Goal: Navigation & Orientation: Find specific page/section

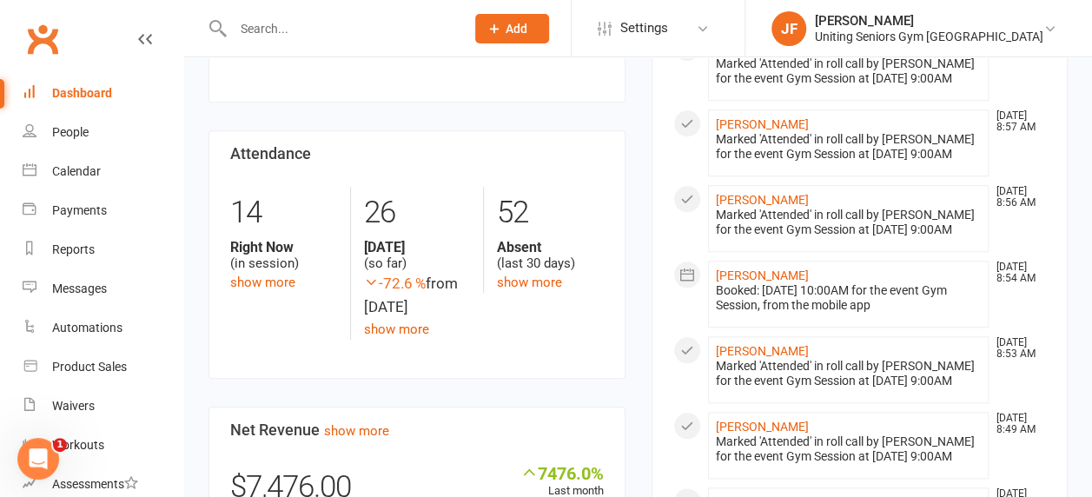
scroll to position [918, 0]
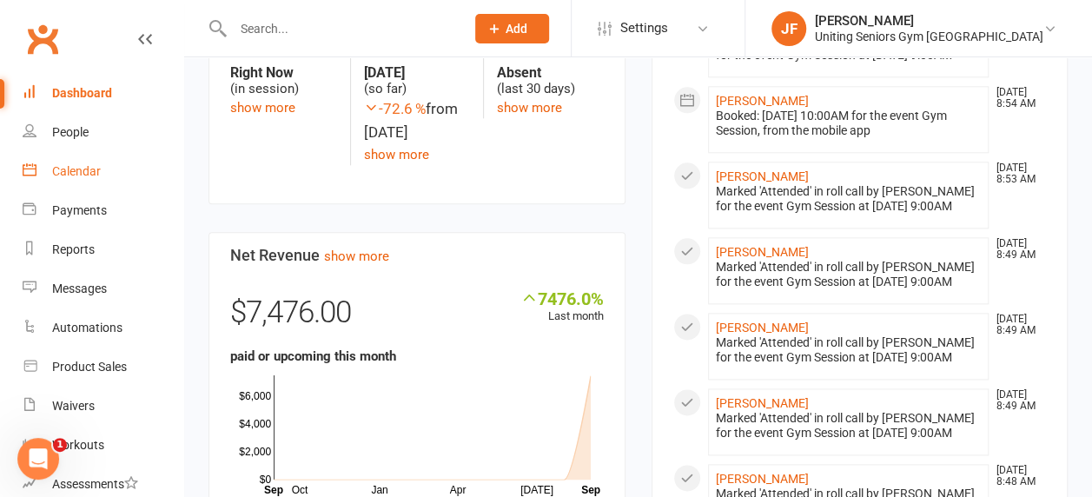
click at [51, 181] on link "Calendar" at bounding box center [103, 171] width 161 height 39
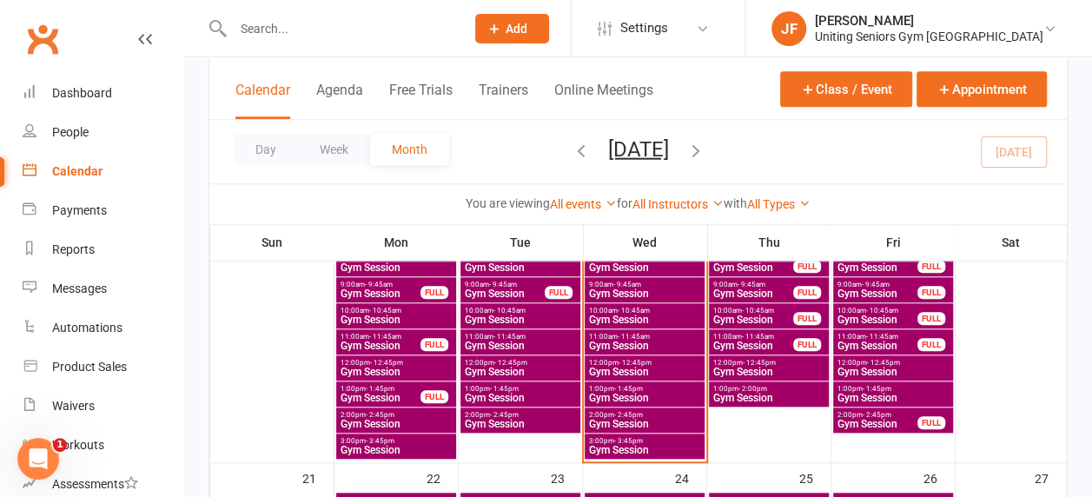
scroll to position [709, 0]
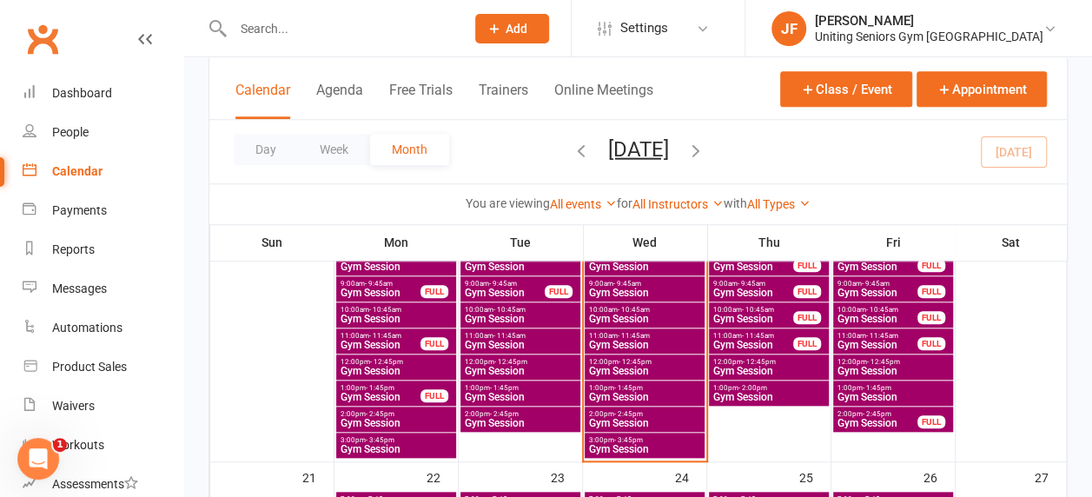
click at [612, 418] on span "Gym Session" at bounding box center [644, 423] width 113 height 10
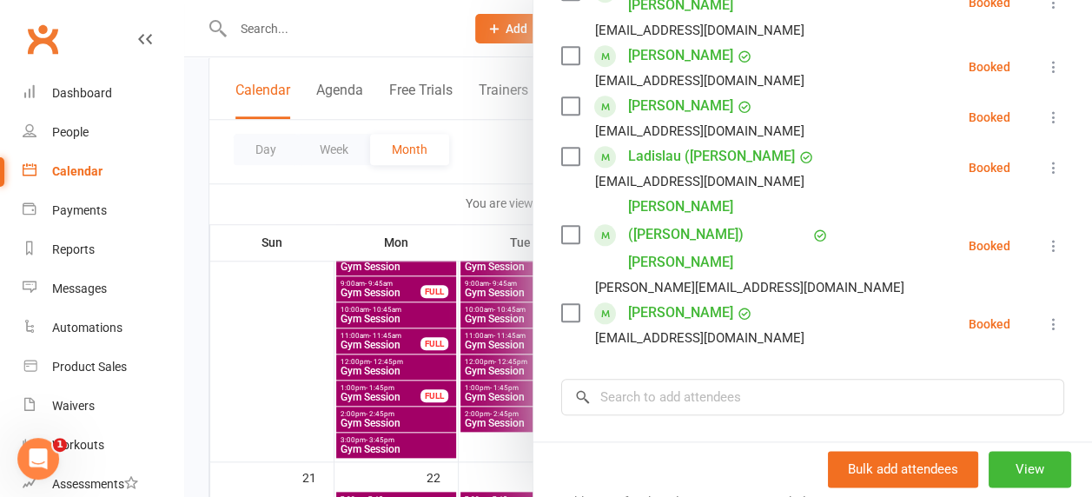
scroll to position [846, 0]
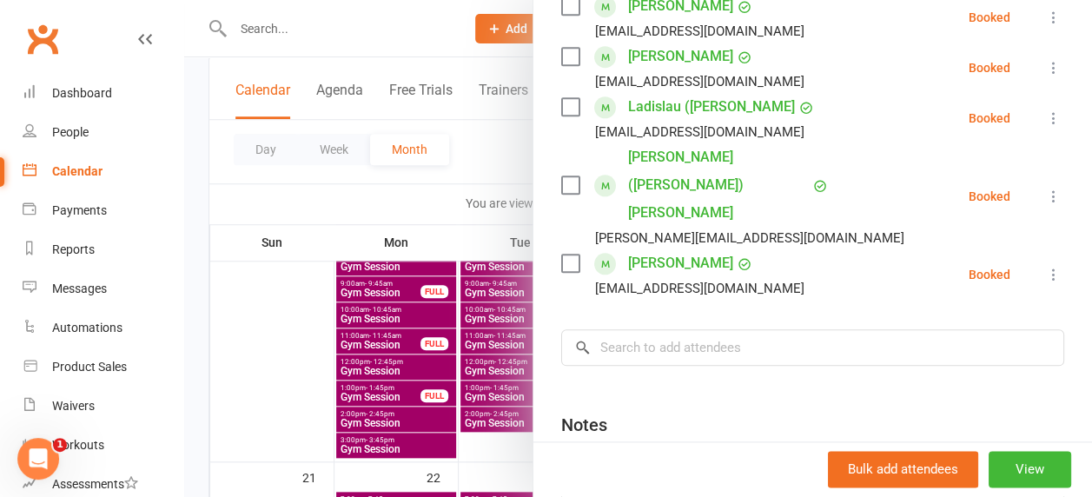
click at [378, 309] on div at bounding box center [638, 248] width 908 height 497
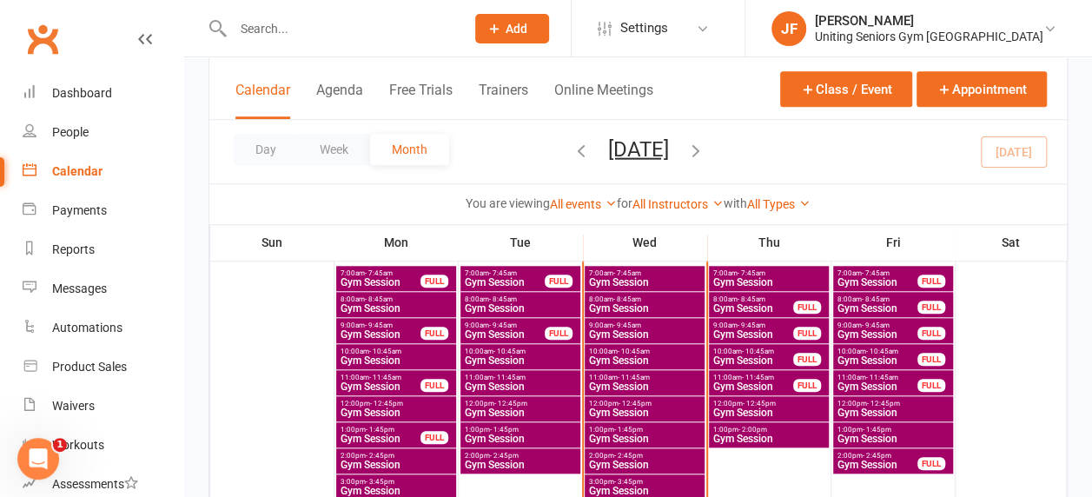
scroll to position [666, 0]
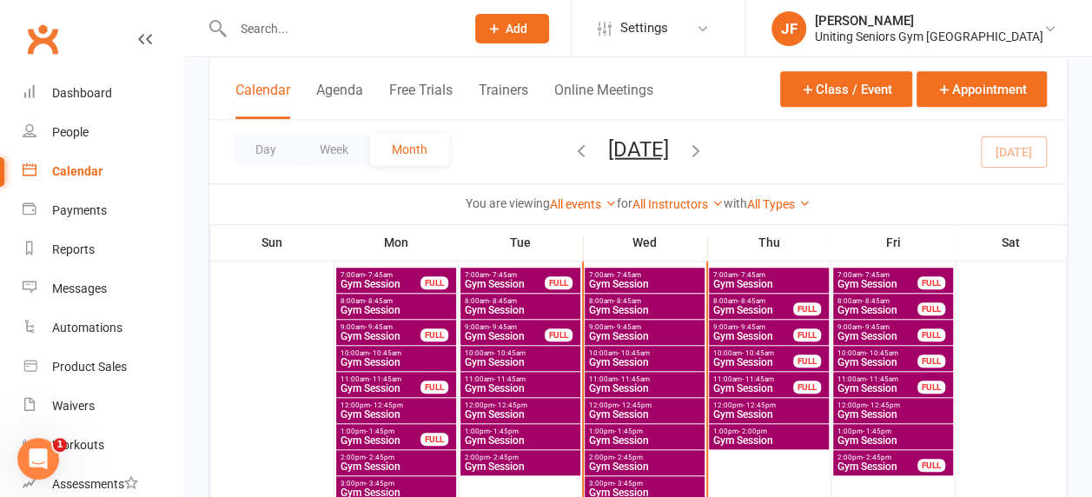
click at [612, 336] on span "Gym Session" at bounding box center [644, 336] width 113 height 10
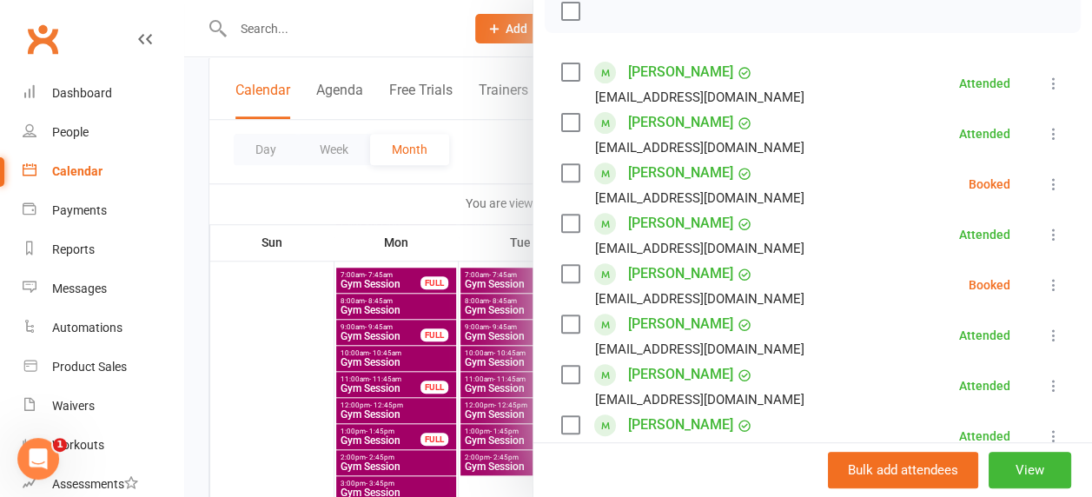
scroll to position [0, 0]
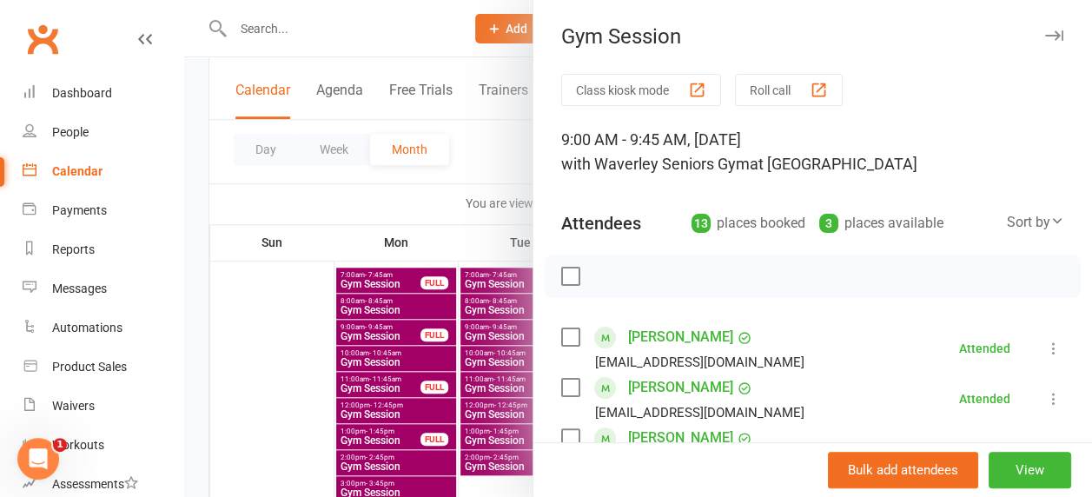
click at [431, 271] on div at bounding box center [638, 248] width 908 height 497
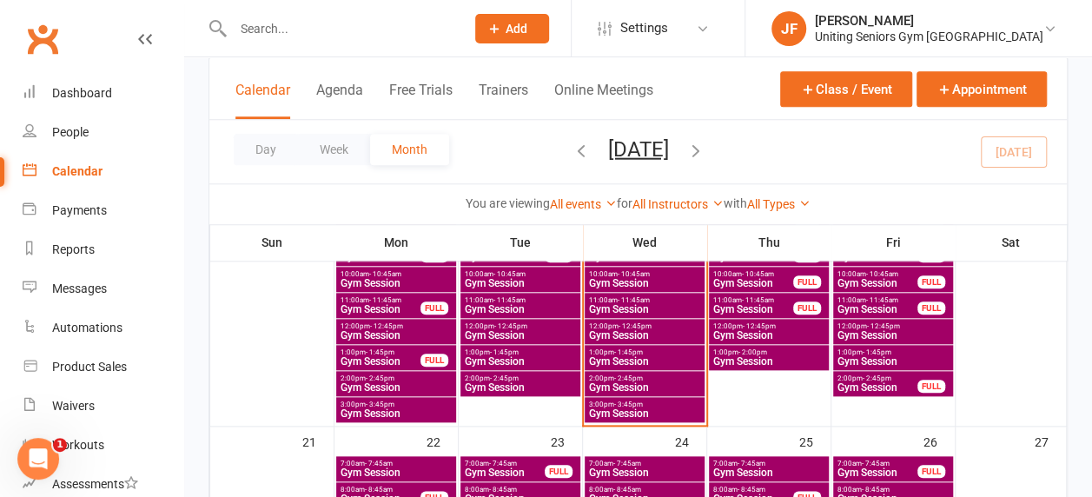
scroll to position [746, 0]
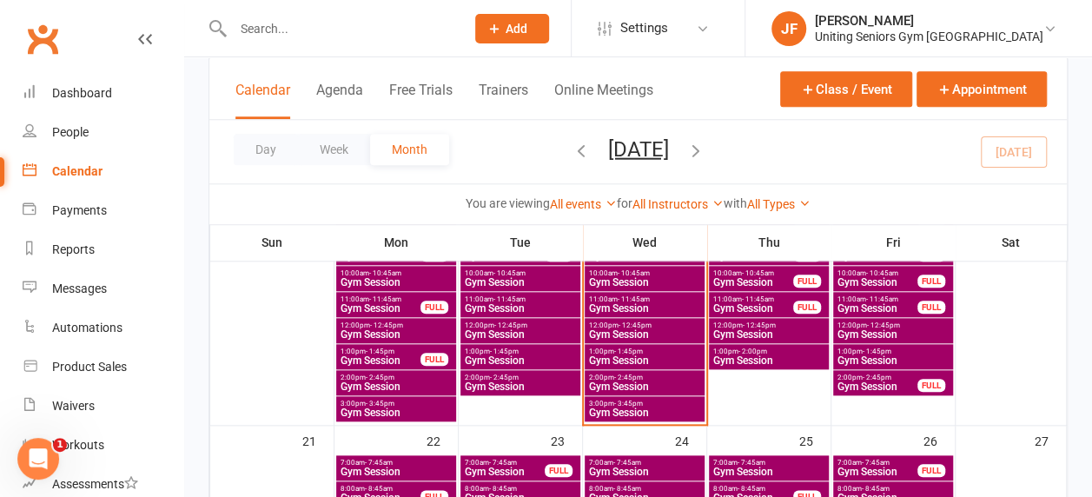
click at [601, 408] on span "Gym Session" at bounding box center [644, 413] width 113 height 10
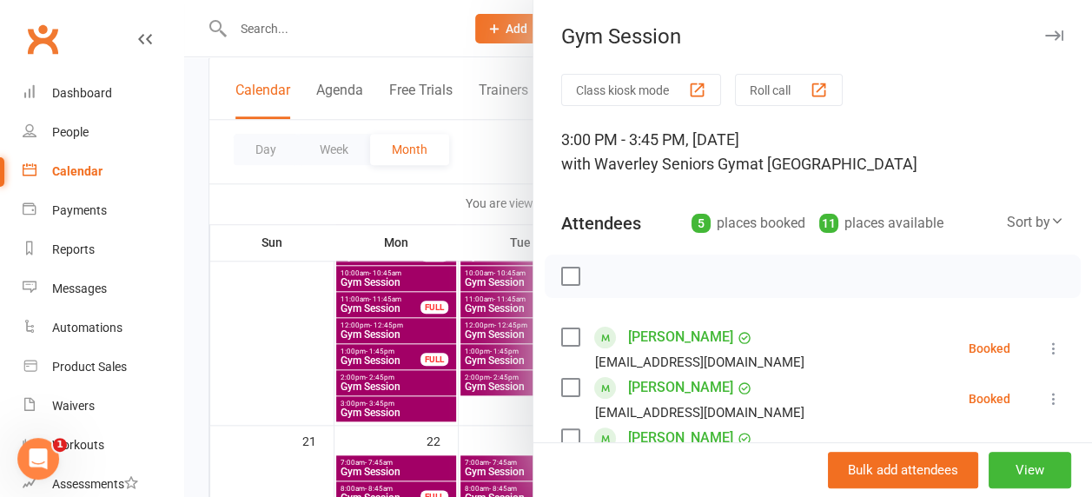
scroll to position [240, 0]
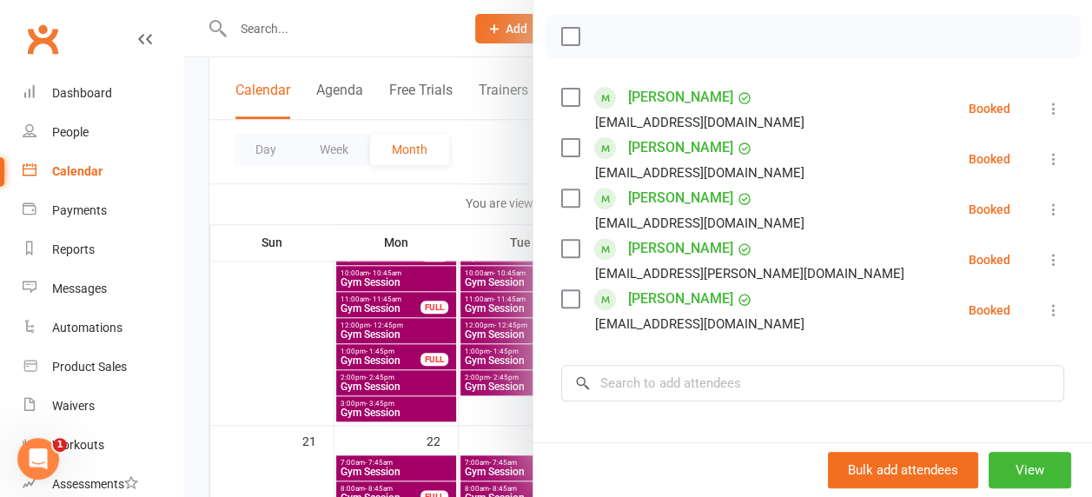
click at [458, 328] on div at bounding box center [638, 248] width 908 height 497
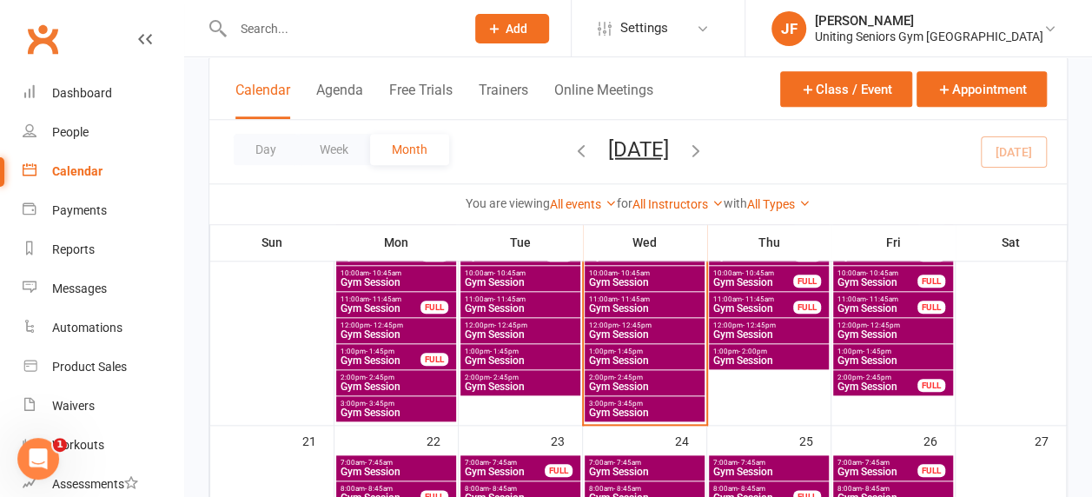
scroll to position [841, 0]
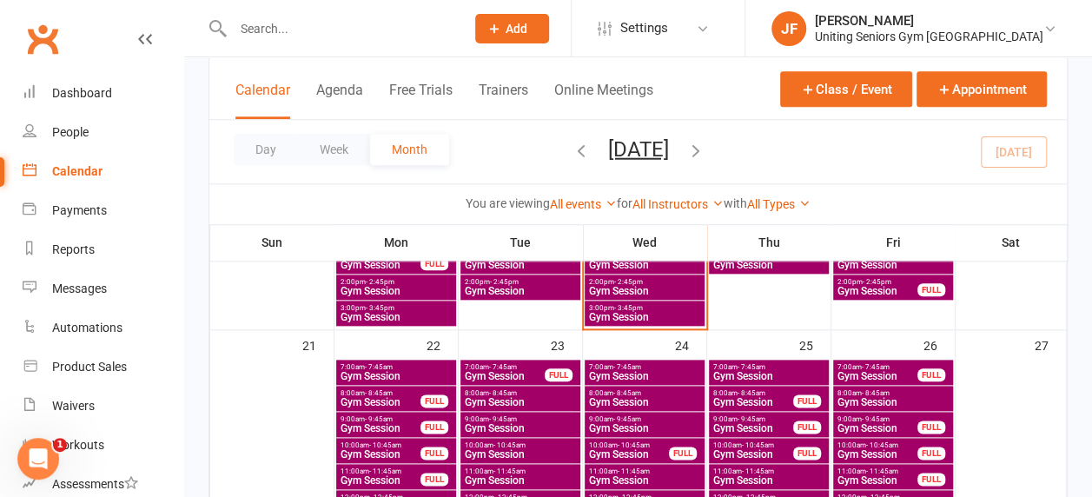
click at [345, 21] on input "text" at bounding box center [340, 29] width 225 height 24
click at [315, 23] on input "text" at bounding box center [340, 29] width 225 height 24
